Goal: Task Accomplishment & Management: Use online tool/utility

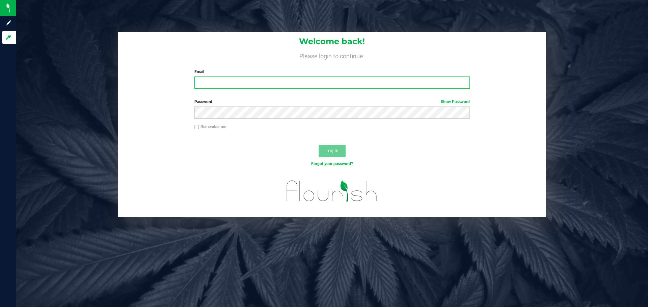
click at [358, 82] on input "Email" at bounding box center [331, 83] width 275 height 12
click at [358, 82] on input "[EMAIL_ADDRESS][DOMAIN_NAME]" at bounding box center [331, 83] width 275 height 12
type input "[EMAIL_ADDRESS][DOMAIN_NAME]"
click at [318, 145] on button "Log In" at bounding box center [331, 151] width 27 height 12
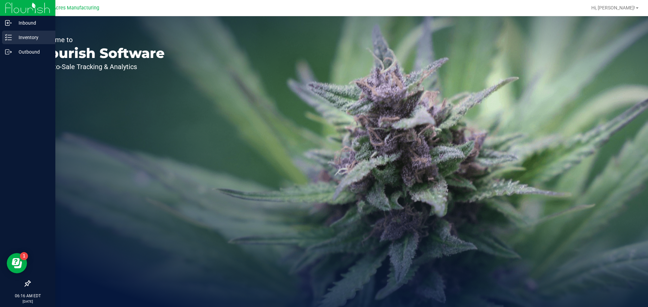
click at [16, 36] on p "Inventory" at bounding box center [32, 37] width 40 height 8
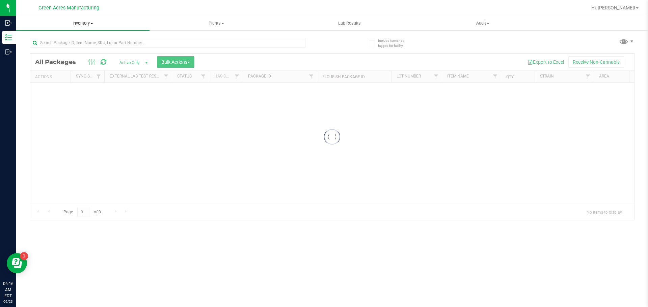
click at [93, 24] on span "Inventory" at bounding box center [82, 23] width 133 height 6
click at [90, 82] on li "From bill of materials" at bounding box center [82, 81] width 133 height 8
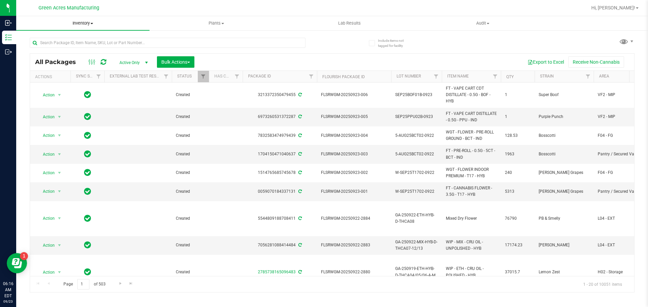
click at [78, 23] on span "Inventory" at bounding box center [82, 23] width 133 height 6
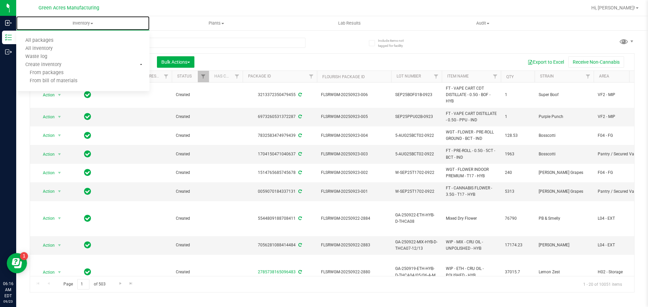
click at [70, 78] on li "From bill of materials" at bounding box center [82, 81] width 133 height 8
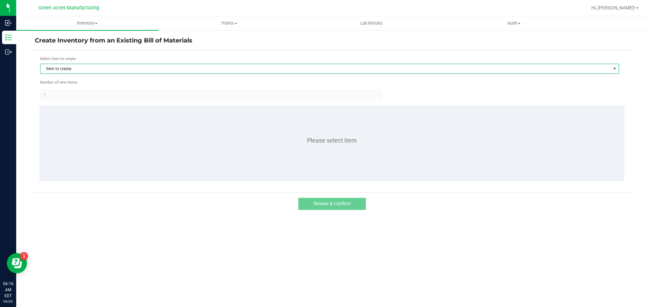
click at [66, 68] on span "Item to create" at bounding box center [324, 68] width 569 height 9
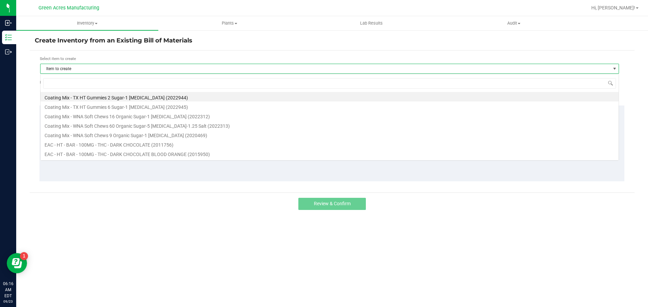
scroll to position [10, 579]
type input "1013733"
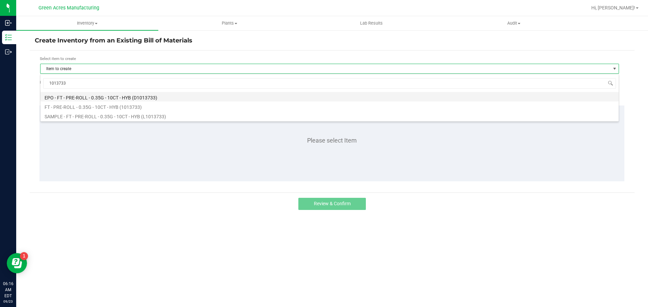
click at [82, 100] on li "EPO - FT - PRE-ROLL - 0.35G - 10CT - HYB (D1013733)" at bounding box center [329, 96] width 578 height 9
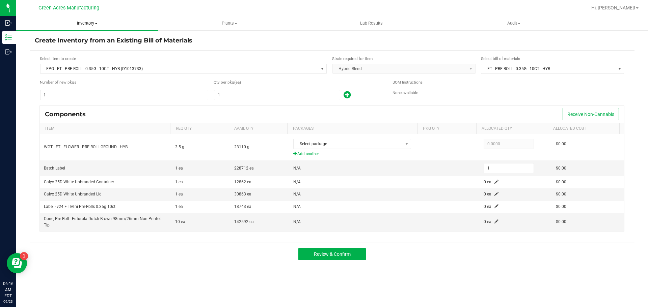
click at [95, 23] on span at bounding box center [96, 23] width 3 height 1
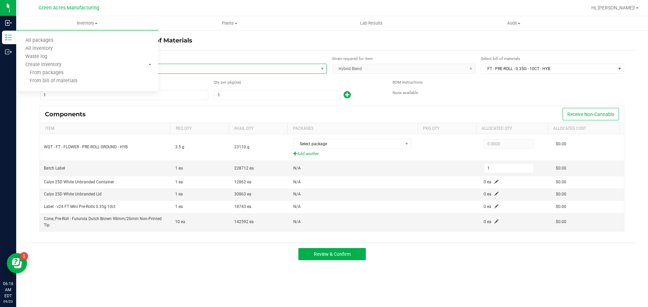
click at [196, 74] on span "EPO - FT - PRE-ROLL - 0.35G - 10CT - HYB (D1013733)" at bounding box center [183, 69] width 286 height 10
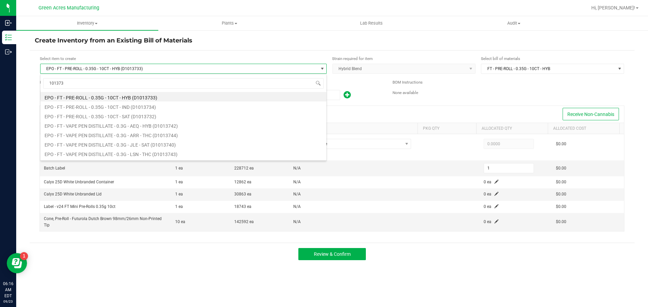
type input "1013733"
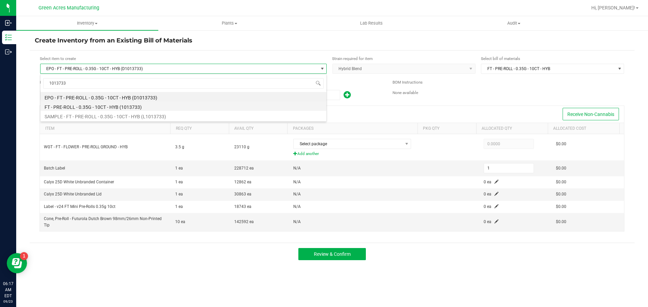
click at [150, 109] on li "FT - PRE-ROLL - 0.35G - 10CT - HYB (1013733)" at bounding box center [183, 106] width 286 height 9
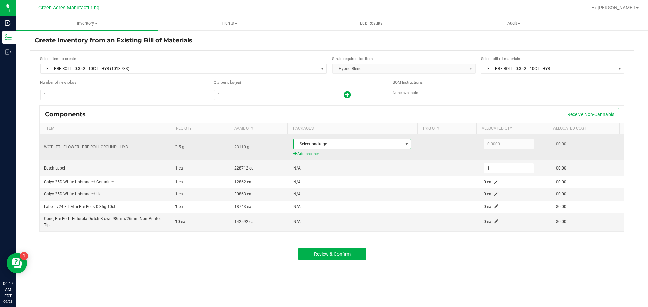
click at [317, 147] on span "Select package" at bounding box center [348, 143] width 109 height 9
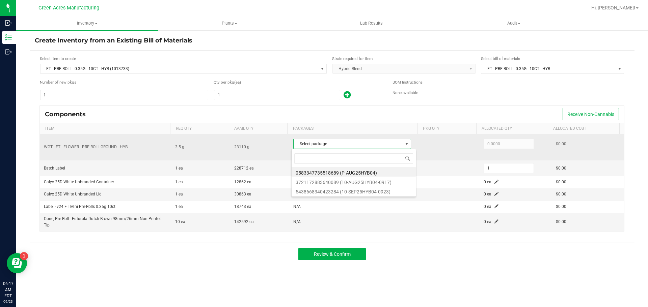
scroll to position [10, 116]
type input "5438668340423284"
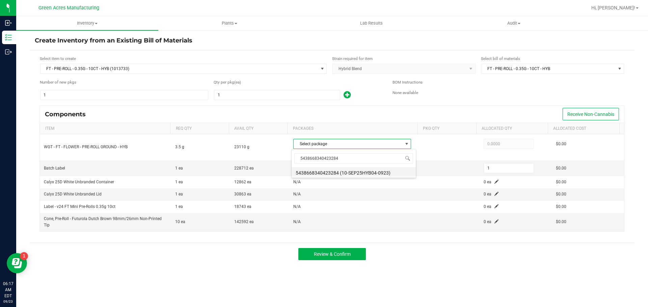
click at [322, 172] on li "5438668340423284 (10-SEP25HYB04-0923)" at bounding box center [353, 171] width 124 height 9
type input "3.5000"
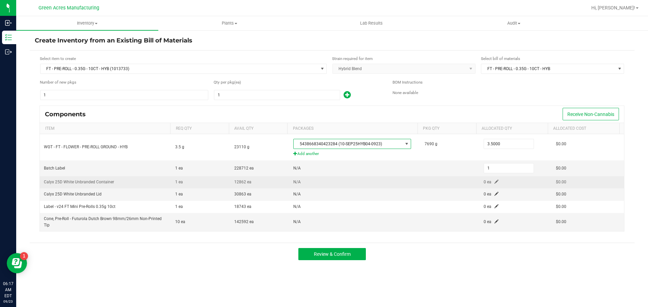
click at [494, 181] on span at bounding box center [496, 182] width 4 height 4
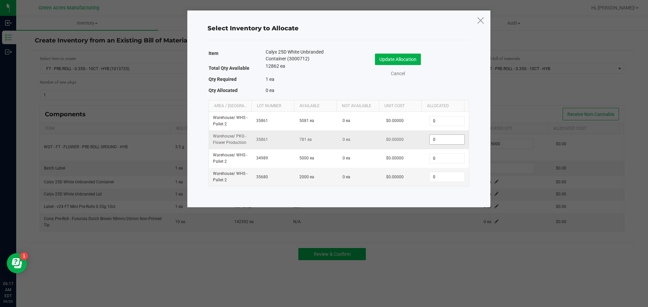
click at [434, 137] on input "0" at bounding box center [446, 139] width 34 height 9
type input "1"
click at [386, 53] on div "Update Allocation Cancel" at bounding box center [404, 66] width 120 height 35
click at [386, 60] on button "Update Allocation" at bounding box center [398, 59] width 46 height 11
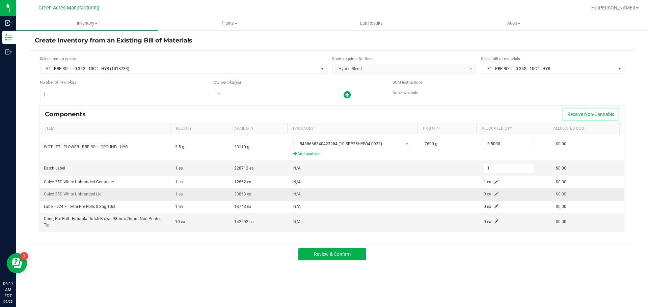
click at [494, 194] on span at bounding box center [496, 194] width 4 height 4
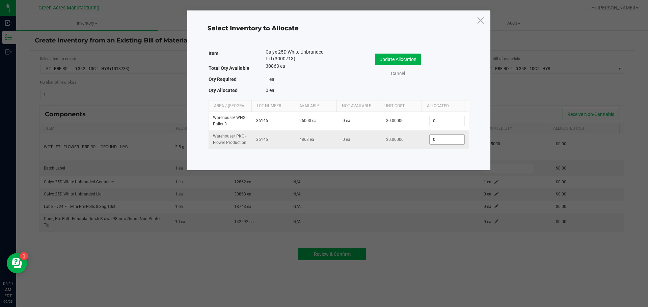
click at [447, 139] on input "0" at bounding box center [446, 139] width 34 height 9
type input "1"
click at [402, 47] on div "Select Inventory to Allocate Item Calyx 25D White Unbranded Lid (3000713) Total…" at bounding box center [338, 90] width 303 height 160
click at [397, 56] on button "Update Allocation" at bounding box center [398, 59] width 46 height 11
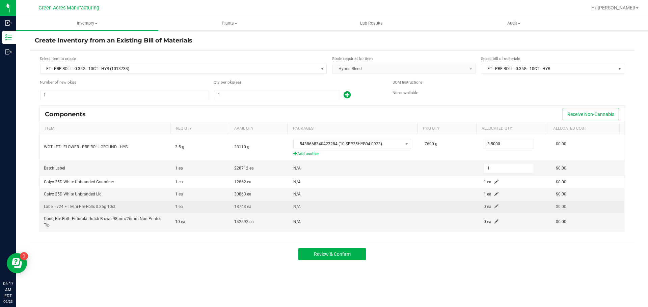
click at [494, 207] on span at bounding box center [496, 206] width 4 height 4
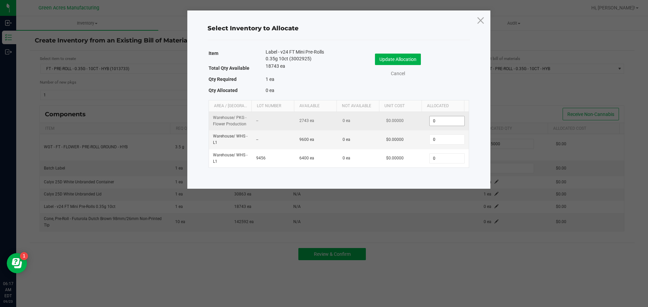
click at [456, 121] on input "0" at bounding box center [446, 120] width 34 height 9
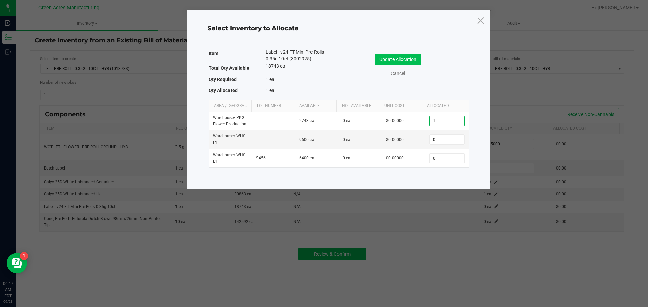
type input "1"
click at [408, 58] on button "Update Allocation" at bounding box center [398, 59] width 46 height 11
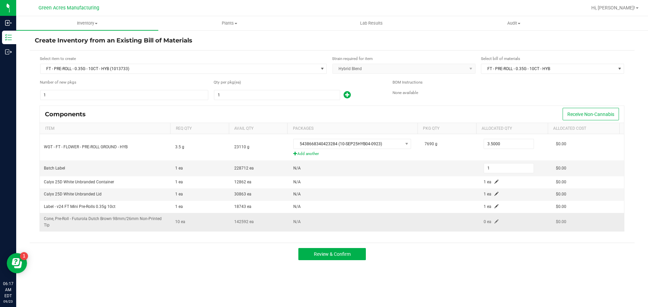
click at [494, 221] on span at bounding box center [496, 222] width 4 height 4
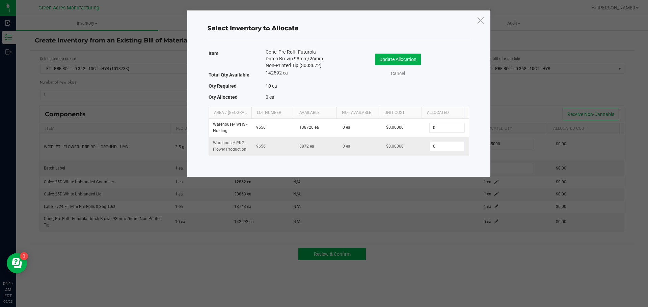
click at [439, 152] on td "0" at bounding box center [446, 146] width 43 height 18
click at [437, 147] on input "0" at bounding box center [446, 146] width 34 height 9
type input "1"
click at [381, 51] on div "Update Allocation Cancel" at bounding box center [404, 66] width 120 height 35
click at [380, 54] on button "Update Allocation" at bounding box center [398, 59] width 46 height 11
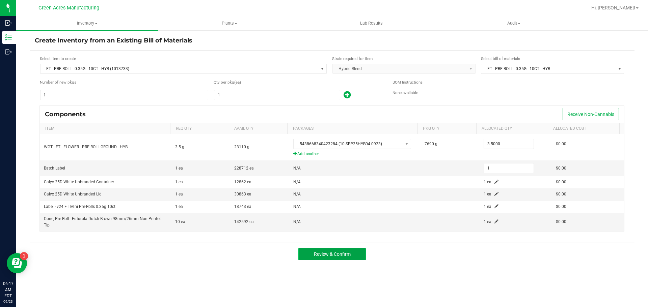
click at [336, 258] on button "Review & Confirm" at bounding box center [331, 254] width 67 height 12
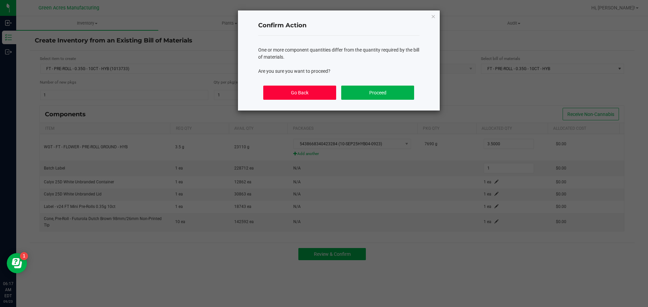
click at [326, 89] on button "Go Back" at bounding box center [299, 93] width 73 height 14
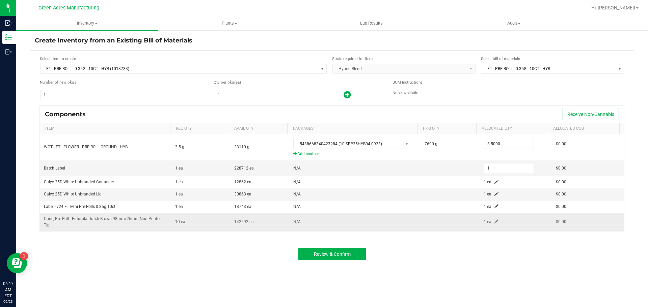
click at [494, 222] on span at bounding box center [496, 222] width 4 height 4
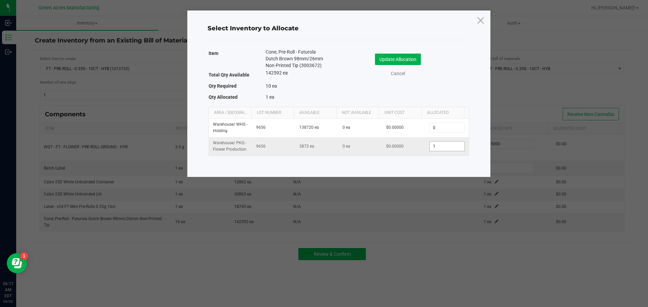
click at [443, 145] on input "1" at bounding box center [446, 146] width 34 height 9
type input "10"
click at [375, 56] on button "Update Allocation" at bounding box center [398, 59] width 46 height 11
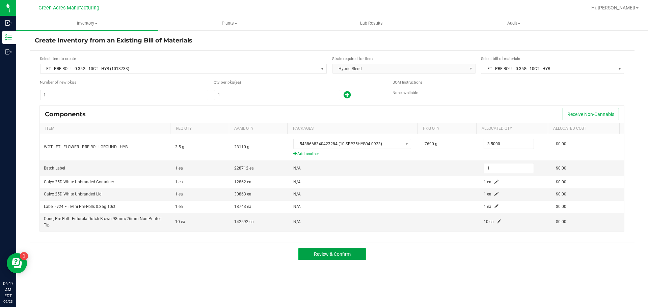
click at [305, 257] on button "Review & Confirm" at bounding box center [331, 254] width 67 height 12
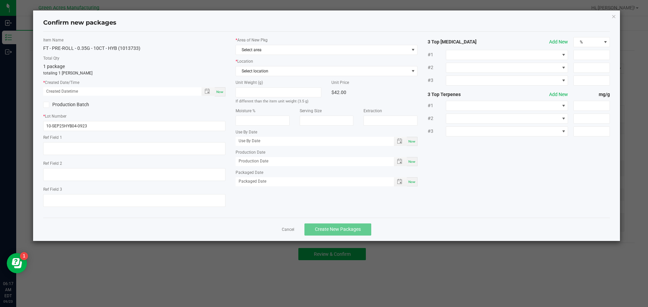
click at [224, 90] on div "Now" at bounding box center [220, 91] width 11 height 9
type input "[DATE] 06:17 AM"
click at [256, 50] on span "Select area" at bounding box center [322, 49] width 173 height 9
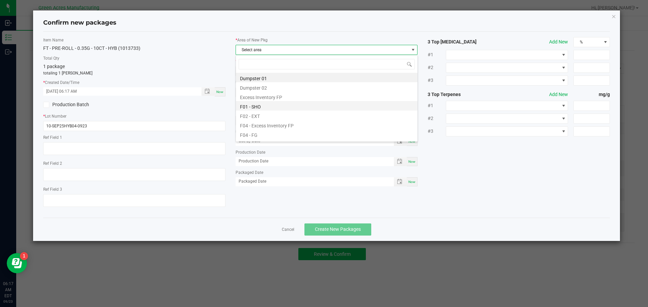
scroll to position [10, 182]
click at [265, 137] on li "F04 - FG" at bounding box center [327, 134] width 182 height 9
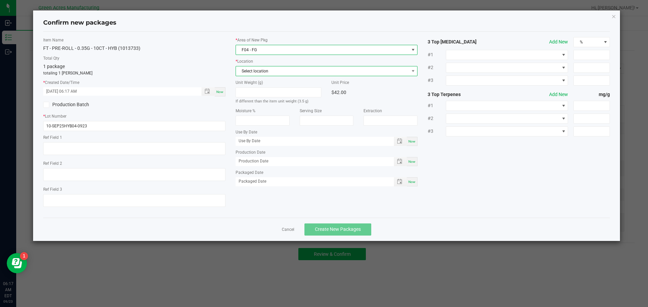
click at [271, 74] on span "Select location" at bounding box center [322, 70] width 173 height 9
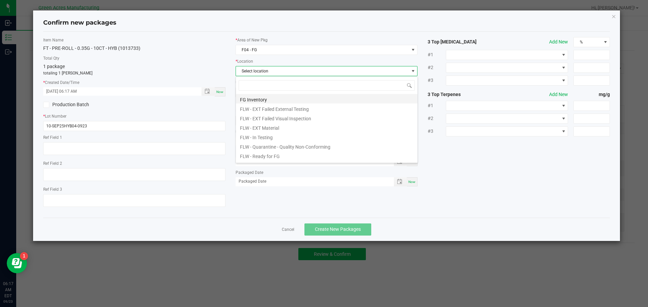
click at [260, 99] on li "FG Inventory" at bounding box center [327, 98] width 182 height 9
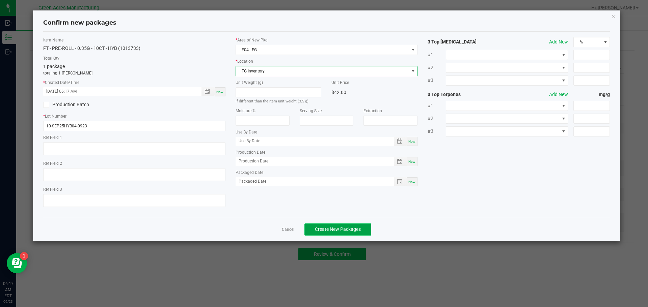
click at [345, 226] on button "Create New Packages" at bounding box center [337, 230] width 67 height 12
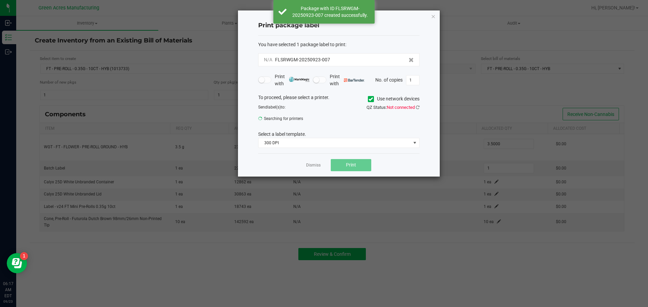
click at [368, 99] on icon at bounding box center [370, 99] width 4 height 0
click at [0, 0] on input "Use network devices" at bounding box center [0, 0] width 0 height 0
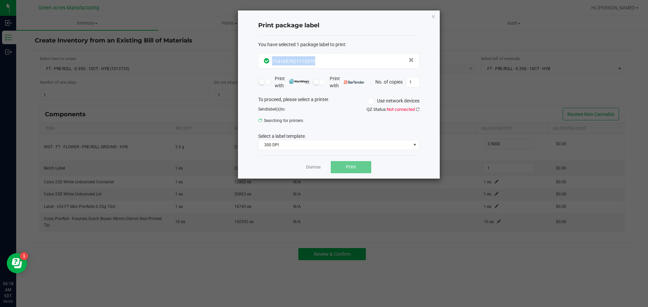
drag, startPoint x: 323, startPoint y: 60, endPoint x: 273, endPoint y: 63, distance: 49.7
click at [273, 63] on div "7141657921113370" at bounding box center [339, 60] width 150 height 9
copy span "7141657921113370"
click at [418, 107] on icon at bounding box center [418, 109] width 4 height 4
click at [417, 112] on link at bounding box center [418, 109] width 4 height 5
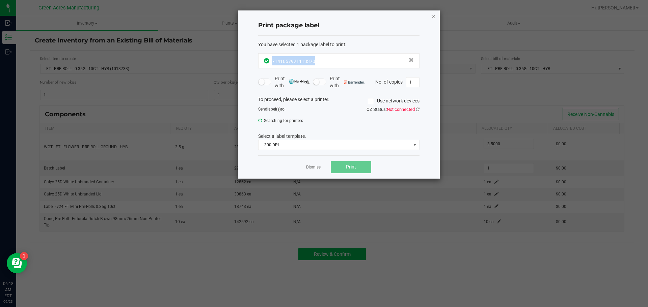
click at [432, 17] on icon "button" at bounding box center [433, 16] width 5 height 8
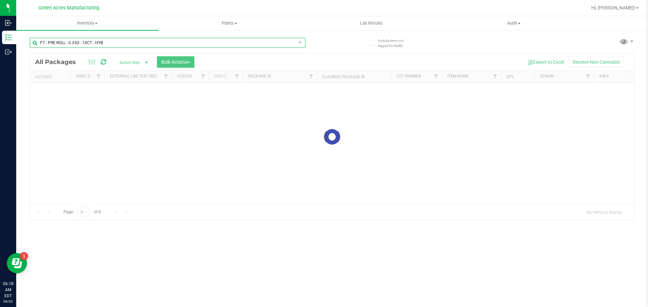
click at [73, 42] on input "FT - PRE-ROLL - 0.35G - 10CT - HYB" at bounding box center [168, 43] width 276 height 10
paste input "7141657921113370"
type input "7141657921113370"
click at [137, 105] on div at bounding box center [332, 137] width 604 height 167
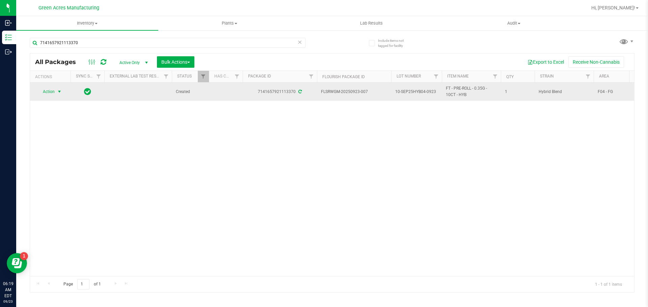
click at [55, 91] on span "select" at bounding box center [59, 91] width 8 height 9
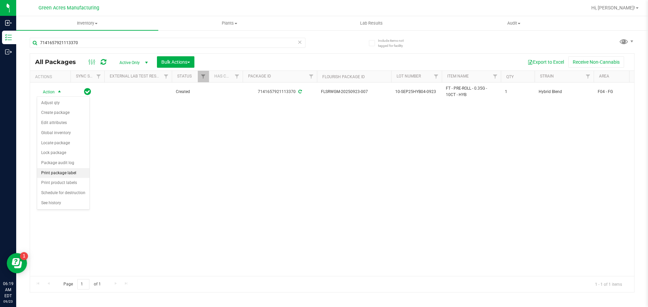
click at [57, 173] on li "Print package label" at bounding box center [63, 173] width 52 height 10
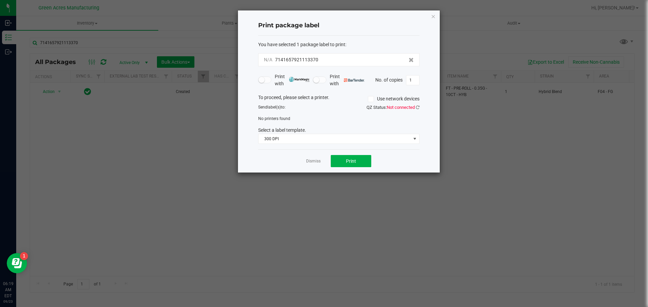
click at [419, 108] on div "QZ Status: Not connected" at bounding box center [382, 107] width 86 height 7
click at [417, 108] on icon at bounding box center [418, 107] width 4 height 4
click at [368, 99] on icon at bounding box center [370, 99] width 4 height 0
click at [0, 0] on input "Use network devices" at bounding box center [0, 0] width 0 height 0
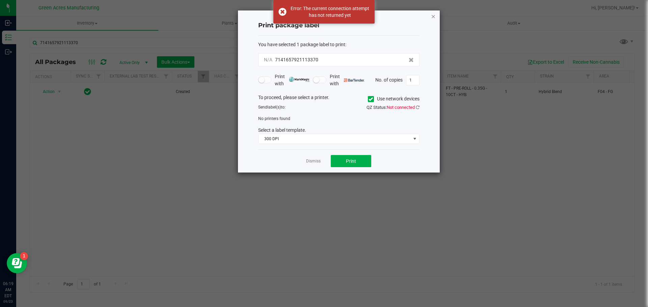
click at [432, 18] on icon "button" at bounding box center [433, 16] width 5 height 8
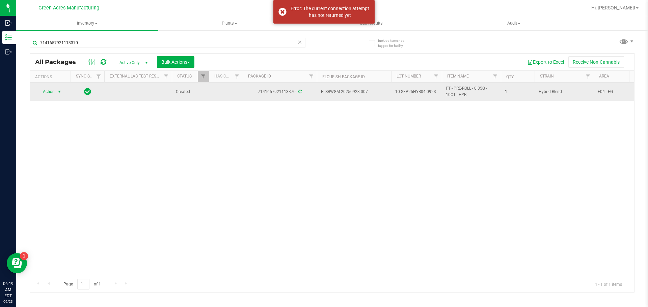
click at [58, 93] on span "select" at bounding box center [59, 91] width 5 height 5
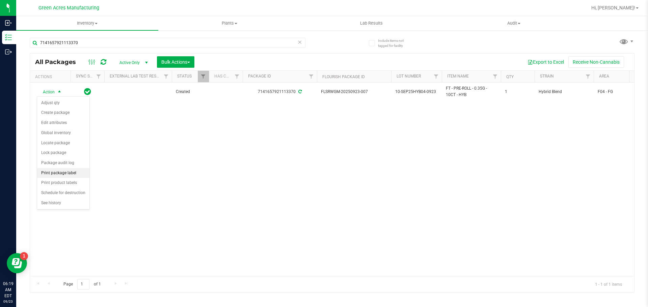
click at [59, 176] on li "Print package label" at bounding box center [63, 173] width 52 height 10
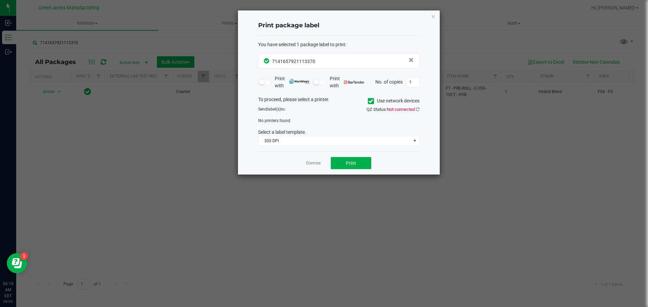
click at [368, 101] on icon at bounding box center [370, 101] width 4 height 0
click at [0, 0] on input "Use network devices" at bounding box center [0, 0] width 0 height 0
click at [292, 117] on div "To proceed, please select a printer. Use network devices Send label(s) to: QZ S…" at bounding box center [338, 121] width 161 height 50
click at [416, 110] on icon at bounding box center [418, 109] width 4 height 4
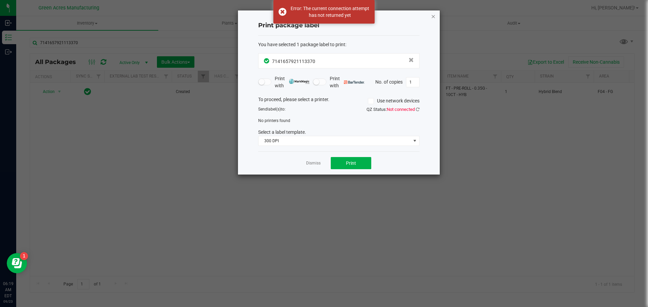
click at [433, 16] on icon "button" at bounding box center [433, 16] width 5 height 8
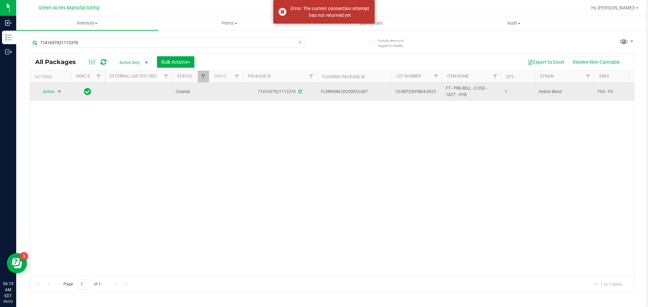
click at [43, 91] on span "Action" at bounding box center [46, 91] width 18 height 9
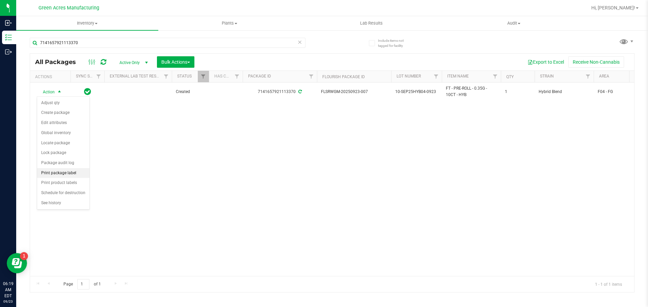
click at [72, 173] on li "Print package label" at bounding box center [63, 173] width 52 height 10
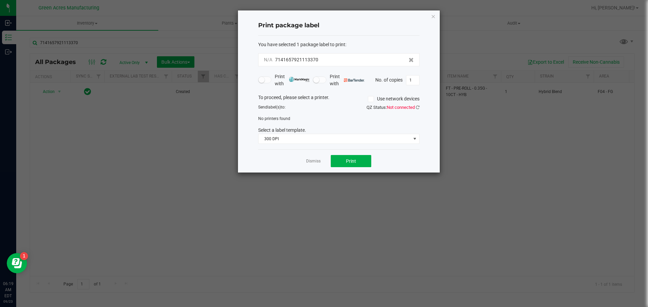
click at [373, 101] on span at bounding box center [371, 99] width 6 height 6
click at [0, 0] on input "Use network devices" at bounding box center [0, 0] width 0 height 0
click at [419, 106] on icon at bounding box center [418, 107] width 4 height 4
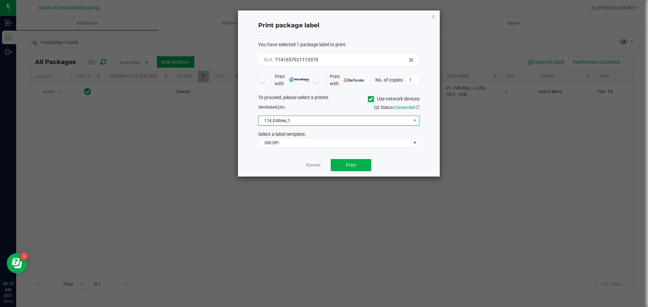
click at [318, 120] on span "114_Edibles_1" at bounding box center [334, 120] width 152 height 9
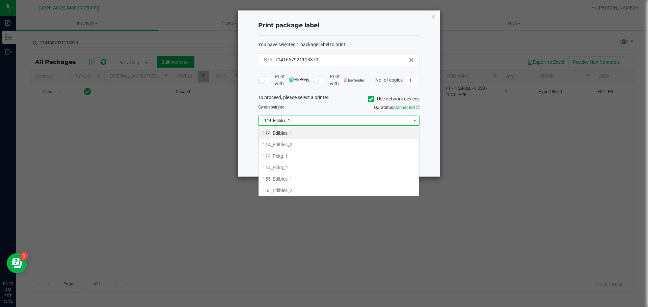
scroll to position [10, 161]
click at [347, 118] on span "114_Edibles_1" at bounding box center [334, 120] width 152 height 9
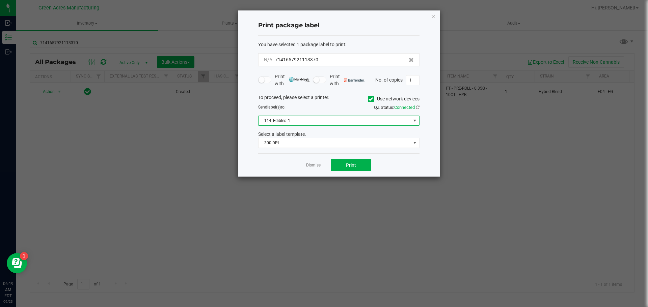
click at [370, 99] on icon at bounding box center [370, 99] width 4 height 0
click at [0, 0] on input "Use network devices" at bounding box center [0, 0] width 0 height 0
click at [287, 120] on span at bounding box center [334, 120] width 152 height 9
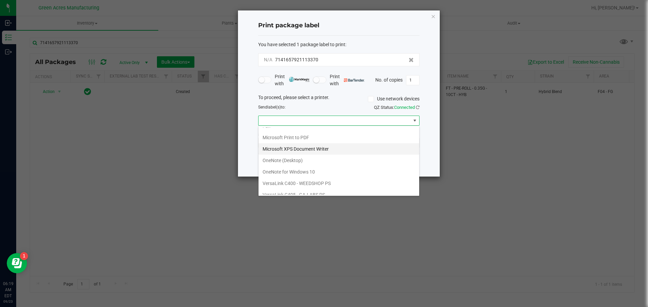
scroll to position [36, 0]
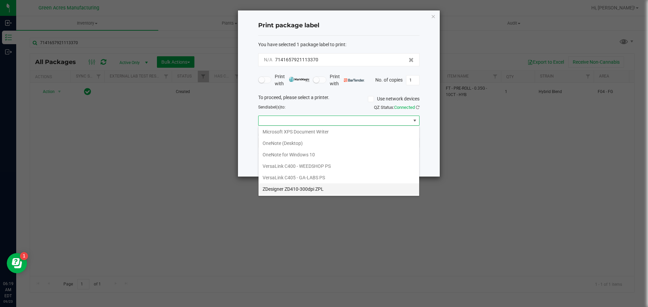
click at [282, 192] on ZPL "ZDesigner ZD410-300dpi ZPL" at bounding box center [338, 189] width 161 height 11
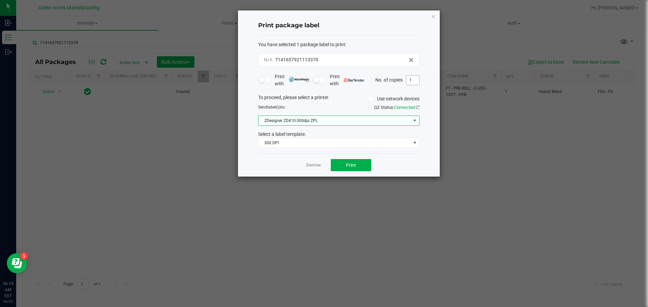
click at [411, 83] on input "1" at bounding box center [412, 80] width 13 height 9
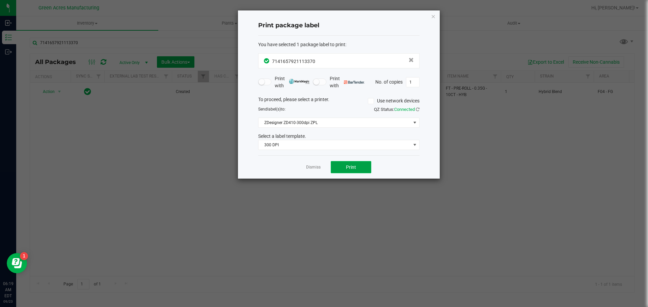
click at [363, 167] on button "Print" at bounding box center [351, 167] width 40 height 12
click at [434, 16] on icon "button" at bounding box center [433, 16] width 5 height 8
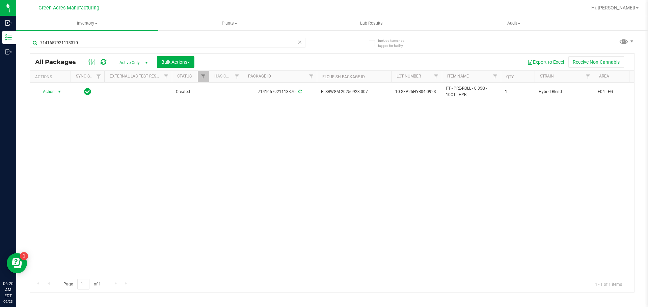
click at [494, 141] on div "Action Action Adjust qty Create package Edit attributes Global inventory Locate…" at bounding box center [332, 180] width 604 height 194
drag, startPoint x: 225, startPoint y: 271, endPoint x: 430, endPoint y: 274, distance: 205.1
click at [430, 274] on div "Action Action Adjust qty Create package Edit attributes Global inventory Locate…" at bounding box center [332, 180] width 604 height 194
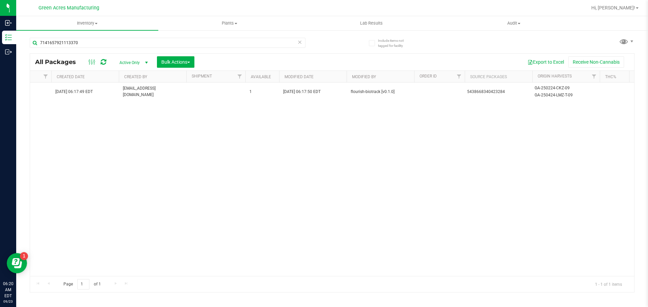
scroll to position [0, 0]
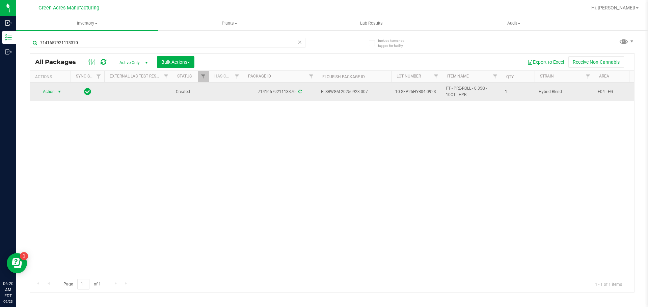
click at [61, 91] on span "select" at bounding box center [59, 91] width 5 height 5
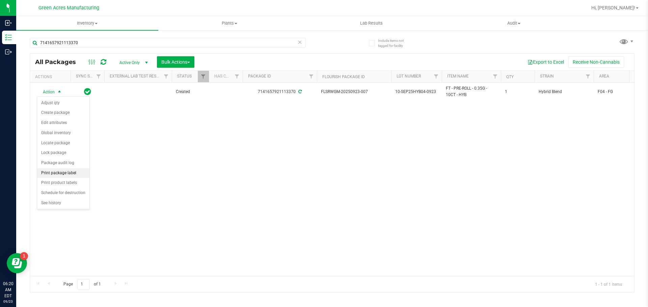
click at [79, 175] on li "Print package label" at bounding box center [63, 173] width 52 height 10
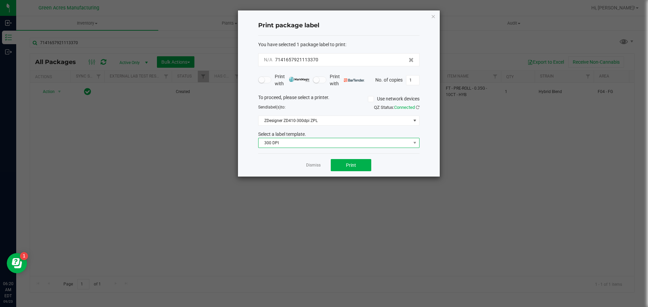
click at [332, 143] on span "300 DPI" at bounding box center [334, 142] width 152 height 9
click at [322, 168] on li "300 dpi FG" at bounding box center [338, 166] width 161 height 11
click at [418, 80] on input "1" at bounding box center [412, 80] width 13 height 9
type input "3"
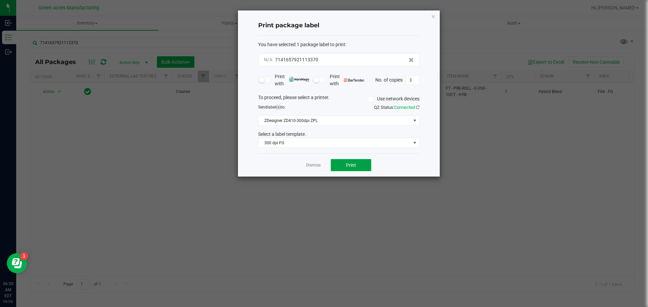
click at [333, 163] on button "Print" at bounding box center [351, 165] width 40 height 12
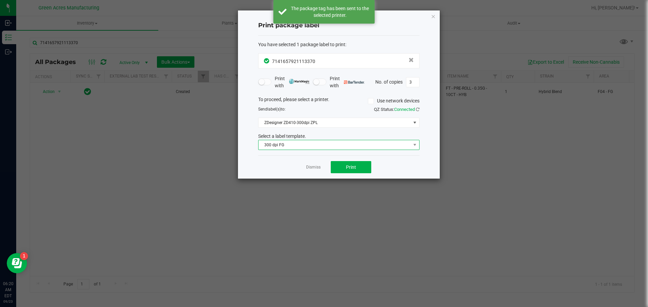
click at [304, 142] on span "300 dpi FG" at bounding box center [334, 144] width 152 height 9
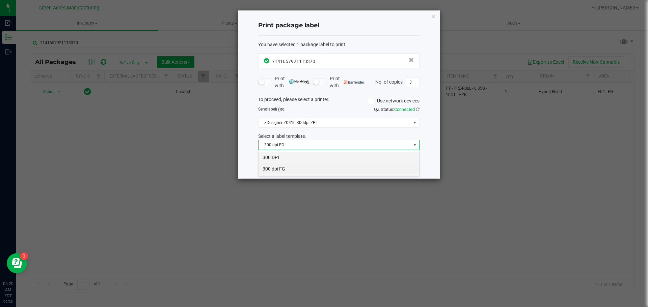
click at [288, 158] on li "300 DPI" at bounding box center [338, 157] width 161 height 11
click at [329, 166] on div "Dismiss Print" at bounding box center [338, 167] width 161 height 23
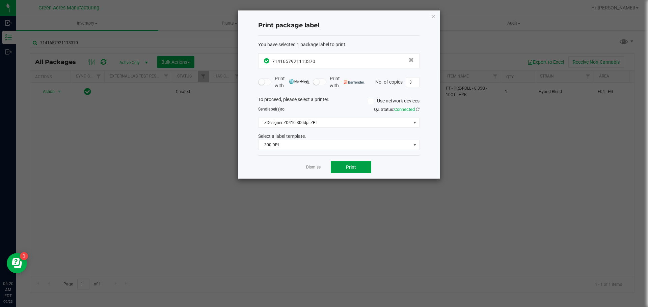
click at [341, 168] on button "Print" at bounding box center [351, 167] width 40 height 12
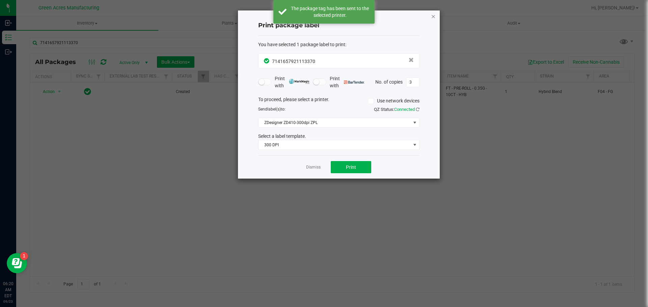
click at [435, 15] on icon "button" at bounding box center [433, 16] width 5 height 8
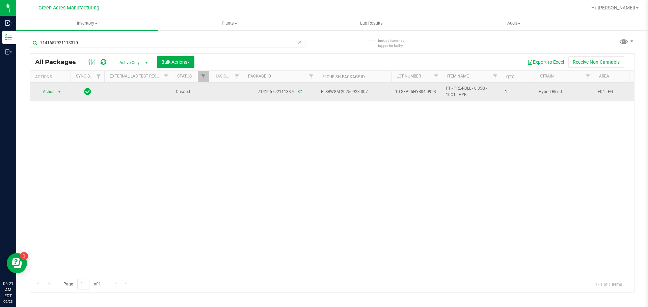
click at [61, 93] on span "select" at bounding box center [59, 91] width 5 height 5
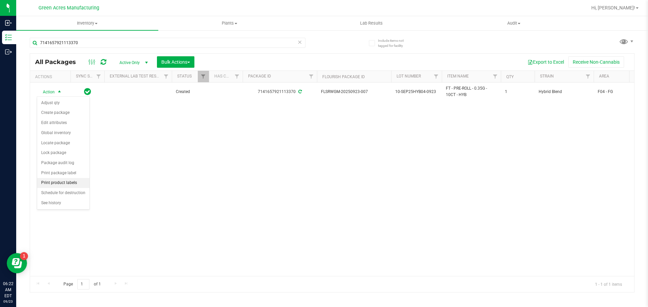
click at [61, 183] on li "Print product labels" at bounding box center [63, 183] width 52 height 10
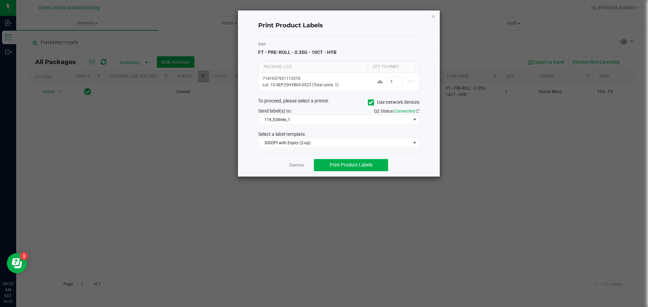
click at [368, 103] on icon at bounding box center [370, 103] width 4 height 0
click at [0, 0] on input "Use network devices" at bounding box center [0, 0] width 0 height 0
click at [291, 120] on span at bounding box center [334, 119] width 152 height 9
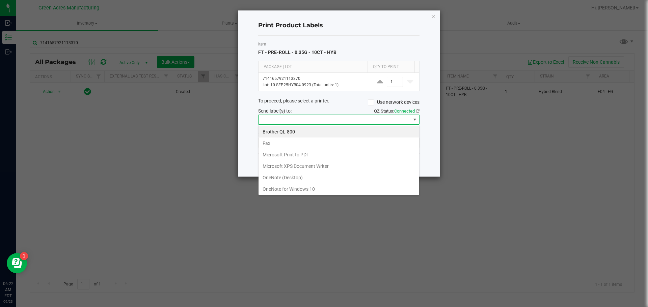
scroll to position [36, 0]
click at [284, 191] on ZPL "ZDesigner ZD410-300dpi ZPL" at bounding box center [338, 187] width 161 height 11
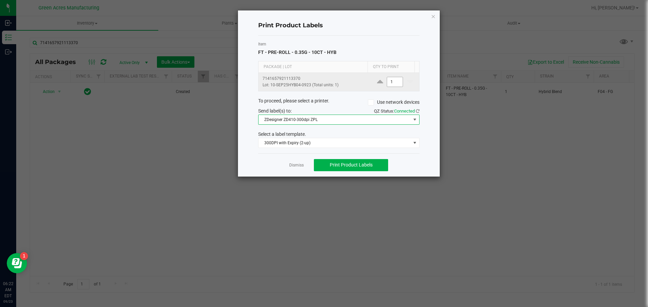
click at [389, 83] on input "1" at bounding box center [395, 81] width 16 height 9
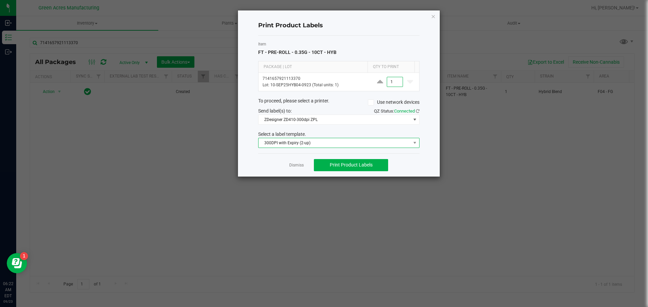
click at [294, 143] on span "300DPI with Expiry (2-up)" at bounding box center [334, 142] width 152 height 9
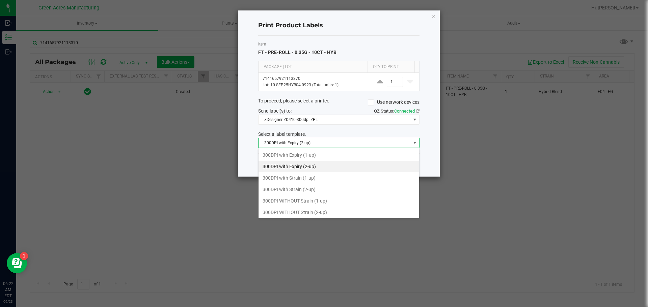
scroll to position [10, 161]
click at [292, 217] on li "300DPI WITHOUT Strain (2-up)" at bounding box center [338, 212] width 161 height 11
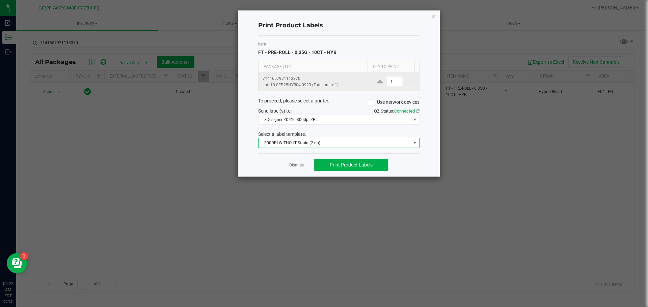
click at [388, 83] on input "1" at bounding box center [395, 81] width 16 height 9
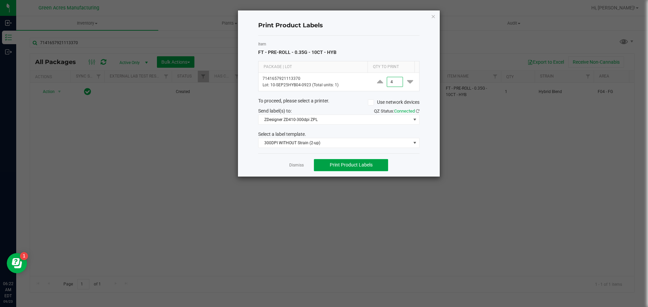
click at [340, 164] on span "Print Product Labels" at bounding box center [351, 164] width 43 height 5
click at [347, 171] on button "Print Product Labels" at bounding box center [351, 165] width 74 height 12
click at [340, 167] on span "Print Product Labels" at bounding box center [351, 164] width 43 height 5
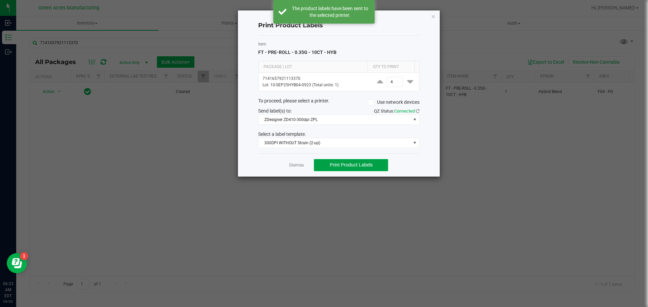
click at [342, 171] on button "Print Product Labels" at bounding box center [351, 165] width 74 height 12
click at [358, 161] on button "Print Product Labels" at bounding box center [351, 165] width 74 height 12
click at [339, 170] on button "Print Product Labels" at bounding box center [351, 165] width 74 height 12
click at [347, 167] on span "Print Product Labels" at bounding box center [351, 164] width 43 height 5
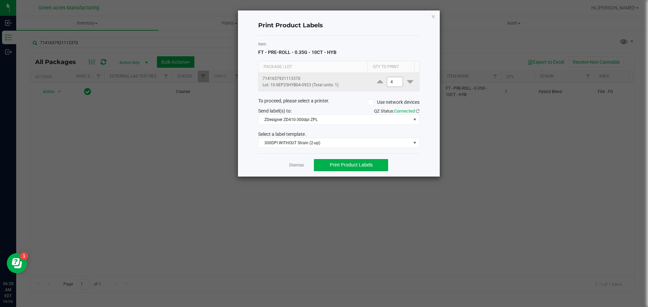
click at [388, 82] on input "4" at bounding box center [395, 81] width 16 height 9
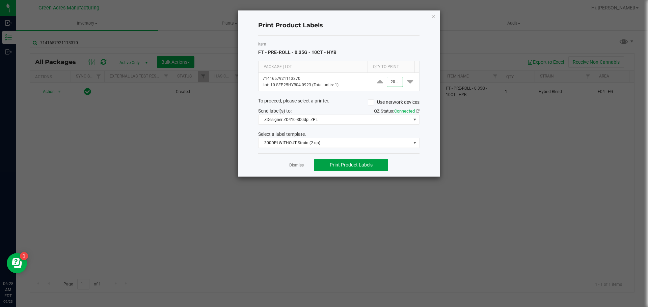
click at [343, 169] on button "Print Product Labels" at bounding box center [351, 165] width 74 height 12
type input "2,000"
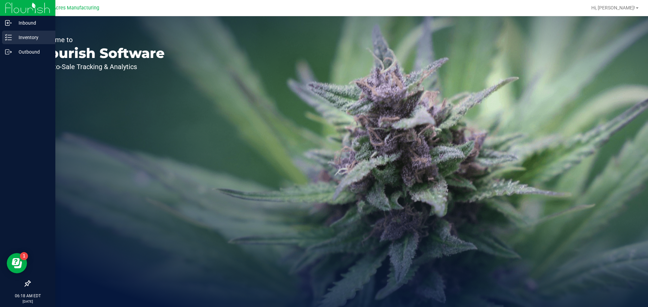
click at [9, 37] on icon at bounding box center [8, 37] width 7 height 7
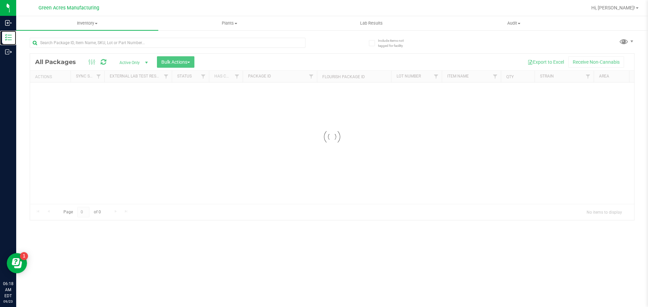
click at [0, 35] on link "Inventory" at bounding box center [8, 38] width 16 height 15
